Goal: Find specific page/section: Find specific page/section

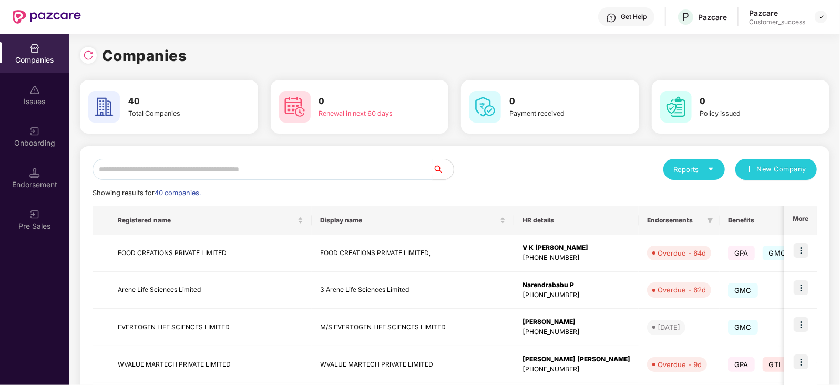
click at [208, 172] on input "text" at bounding box center [263, 169] width 340 height 21
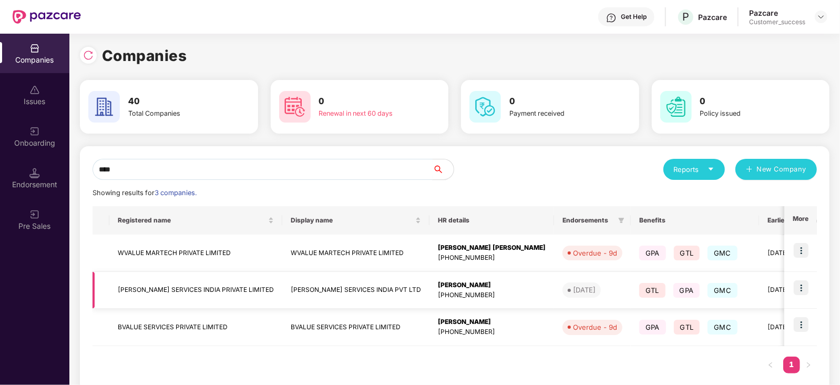
type input "****"
click at [802, 287] on img at bounding box center [801, 287] width 15 height 15
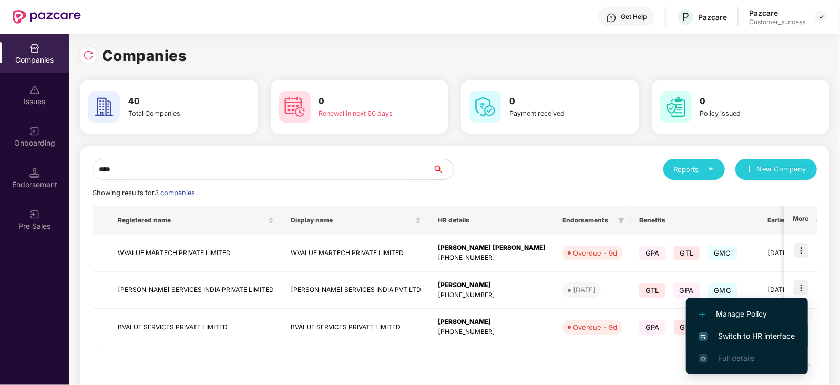
click at [745, 339] on span "Switch to HR interface" at bounding box center [747, 336] width 96 height 12
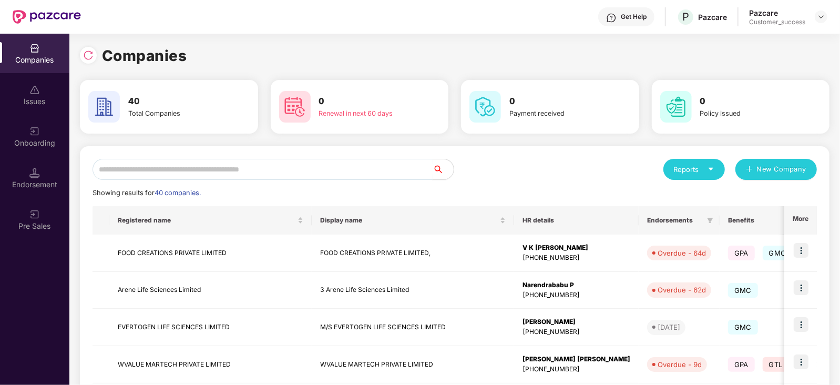
click at [261, 169] on input "text" at bounding box center [263, 169] width 340 height 21
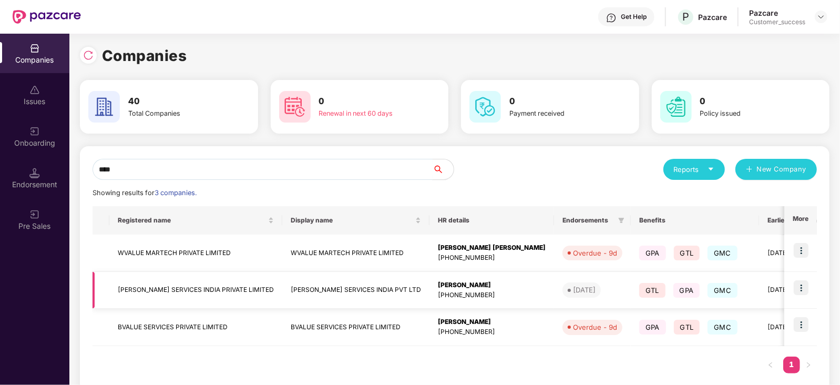
type input "****"
click at [801, 290] on img at bounding box center [801, 287] width 15 height 15
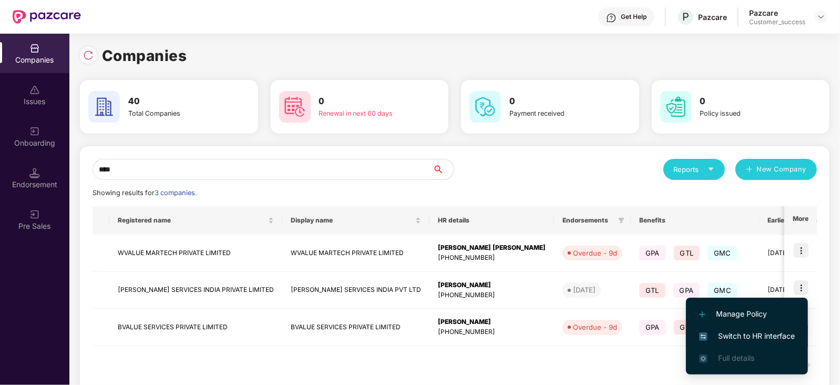
click at [784, 332] on span "Switch to HR interface" at bounding box center [747, 336] width 96 height 12
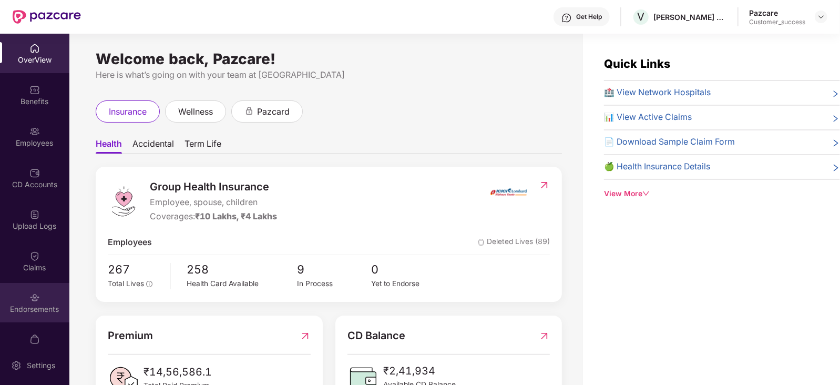
click at [33, 303] on div "Endorsements" at bounding box center [34, 302] width 69 height 39
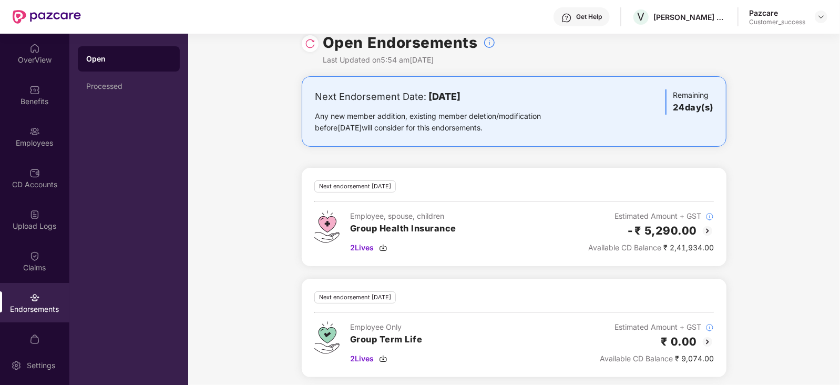
scroll to position [16, 0]
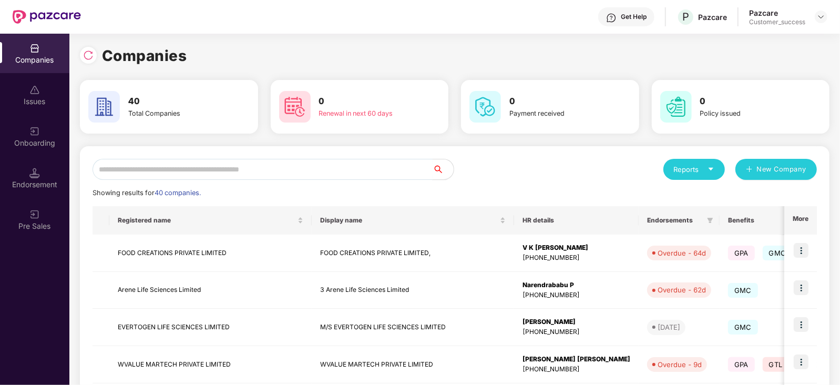
click at [229, 171] on input "text" at bounding box center [263, 169] width 340 height 21
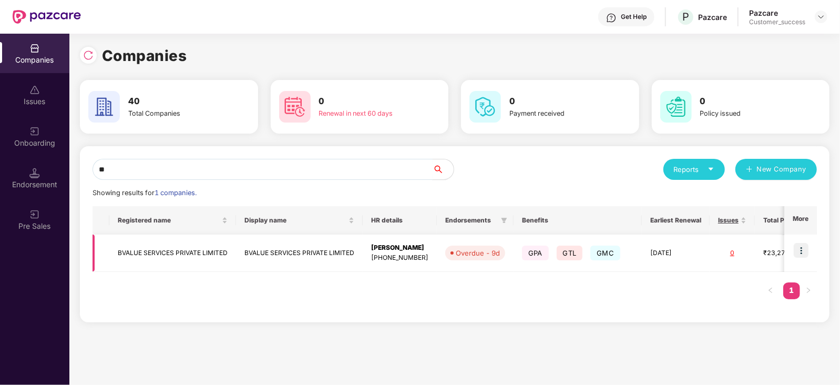
type input "**"
click at [802, 248] on img at bounding box center [801, 250] width 15 height 15
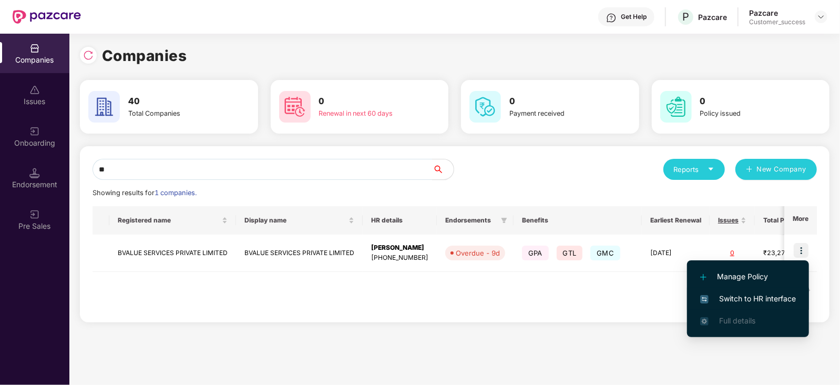
click at [797, 297] on li "Switch to HR interface" at bounding box center [748, 299] width 122 height 22
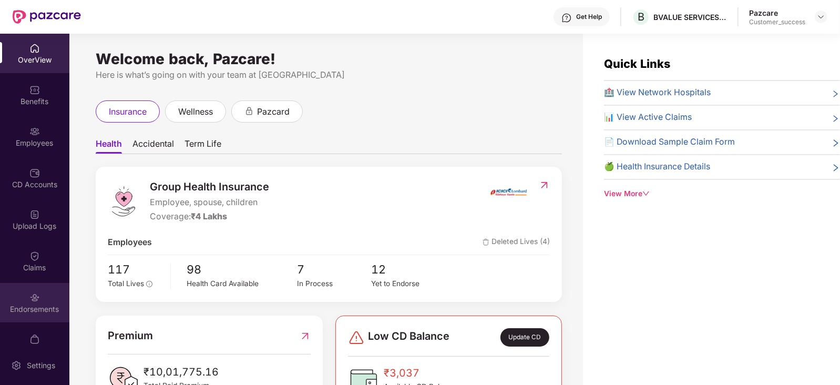
click at [37, 308] on div "Endorsements" at bounding box center [34, 309] width 69 height 11
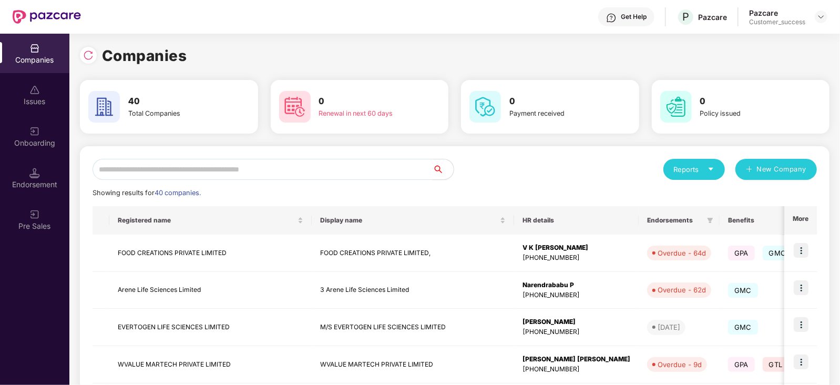
click at [190, 169] on input "text" at bounding box center [263, 169] width 340 height 21
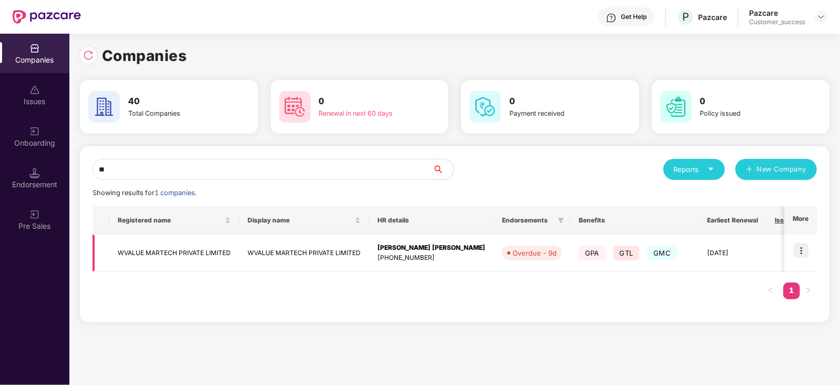
type input "**"
click at [797, 246] on img at bounding box center [801, 250] width 15 height 15
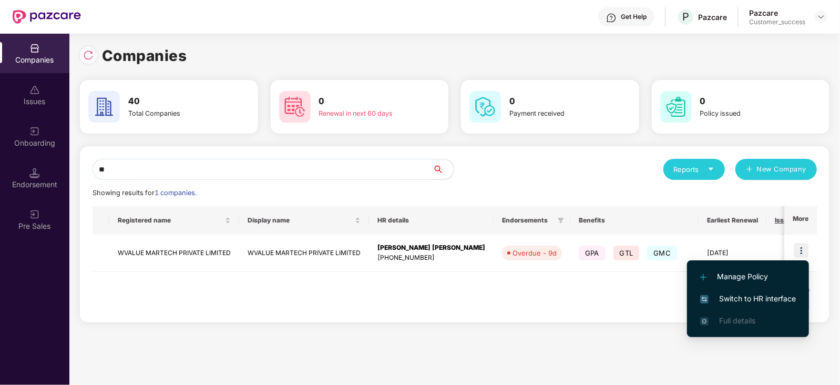
click at [765, 303] on span "Switch to HR interface" at bounding box center [748, 299] width 96 height 12
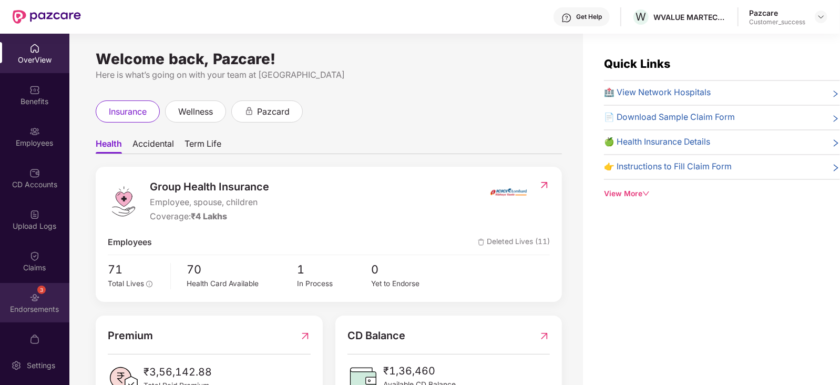
click at [43, 305] on div "Endorsements" at bounding box center [34, 309] width 69 height 11
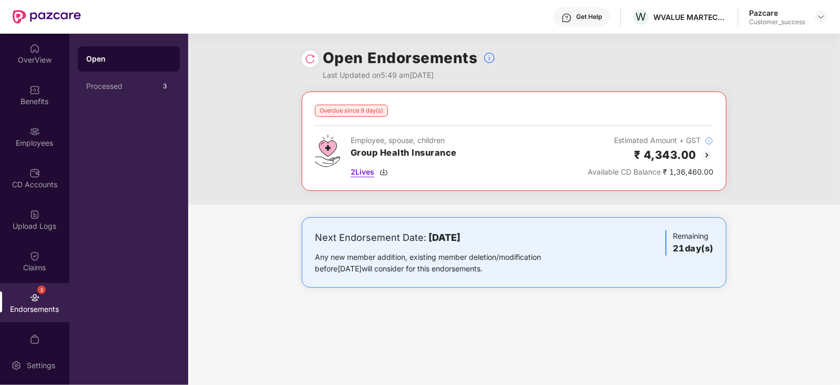
click at [372, 169] on span "2 Lives" at bounding box center [363, 172] width 24 height 12
